Goal: Information Seeking & Learning: Learn about a topic

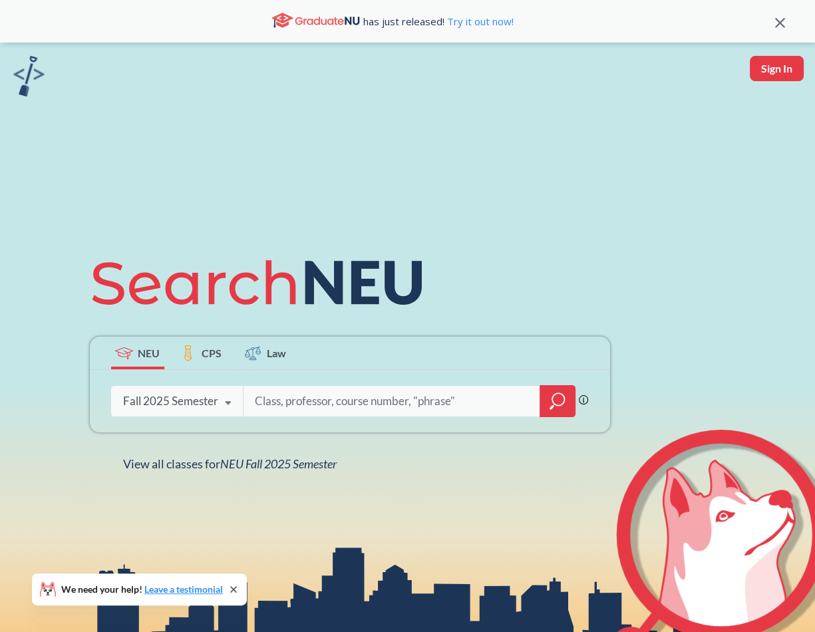
click at [765, 72] on button "Sign In" at bounding box center [776, 68] width 54 height 25
select select "US"
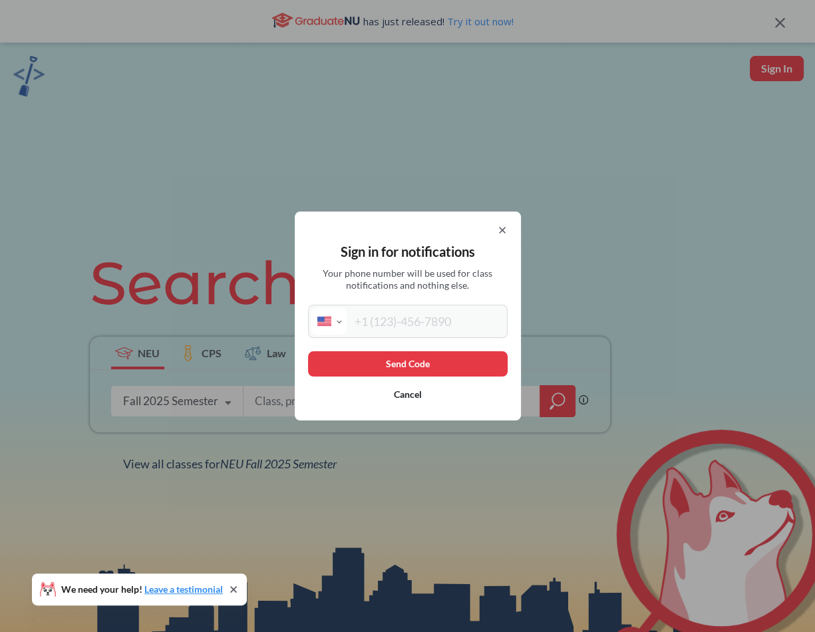
click at [512, 229] on div "Sign in for notifications Your phone number will be used for class notification…" at bounding box center [408, 315] width 226 height 209
click at [505, 230] on icon at bounding box center [502, 230] width 11 height 11
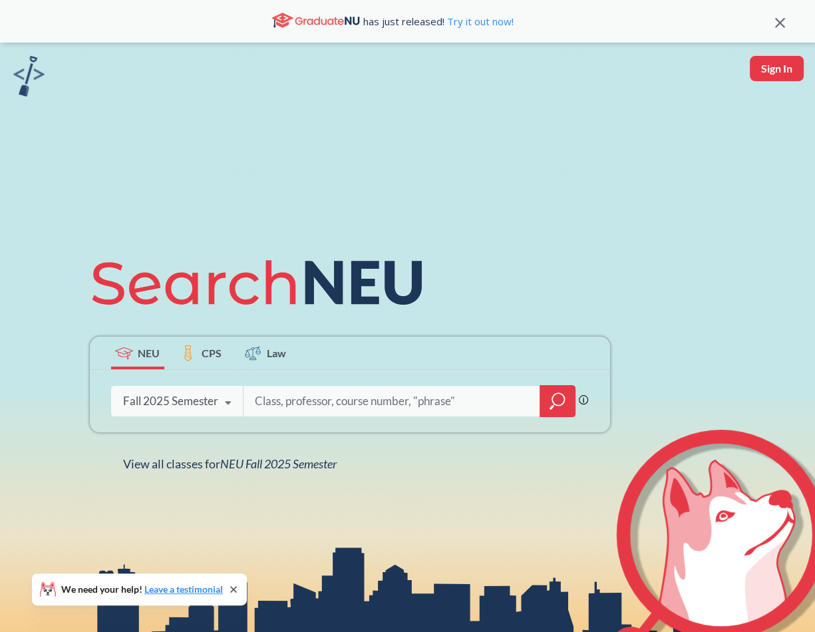
click at [333, 396] on input "search" at bounding box center [391, 401] width 277 height 28
type input "cs 2000"
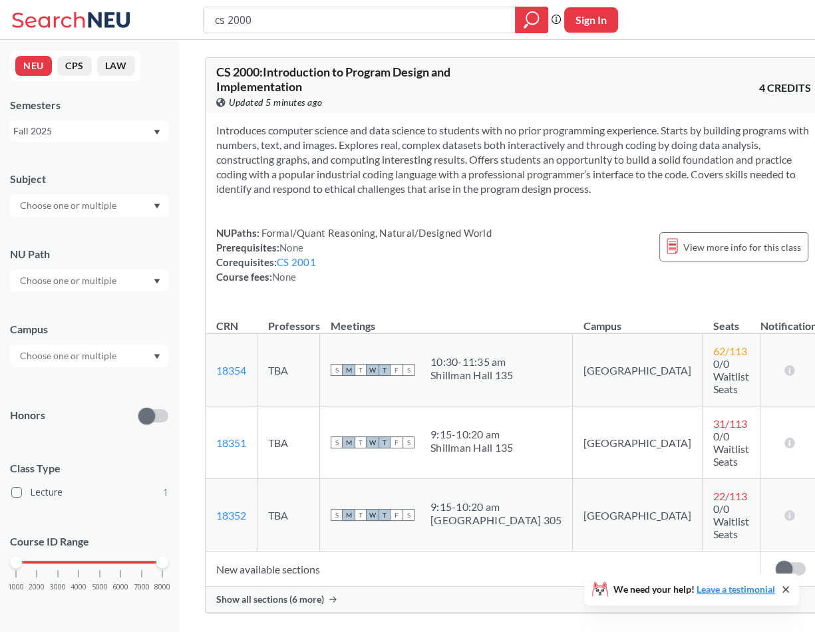
click at [303, 593] on span "Show all sections (6 more)" at bounding box center [270, 599] width 108 height 12
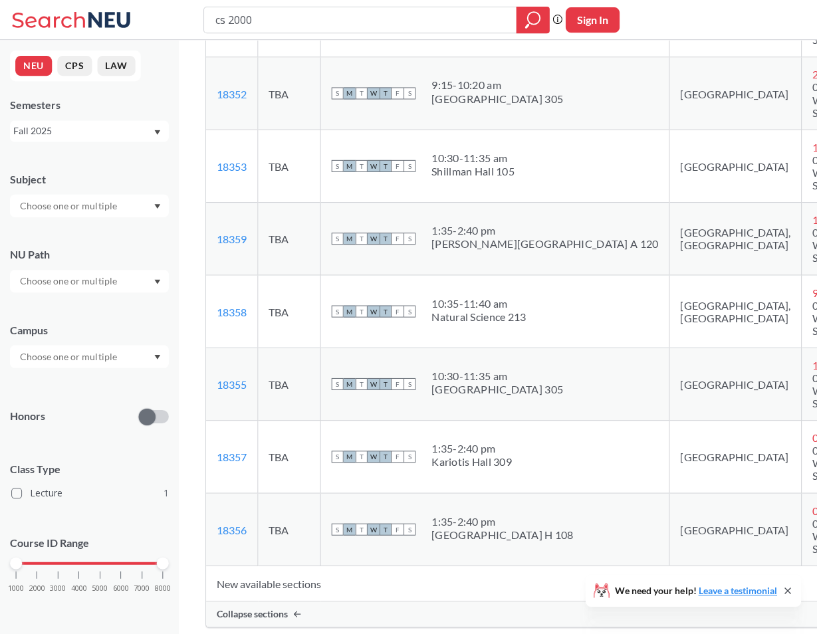
scroll to position [399, 0]
